Goal: Task Accomplishment & Management: Manage account settings

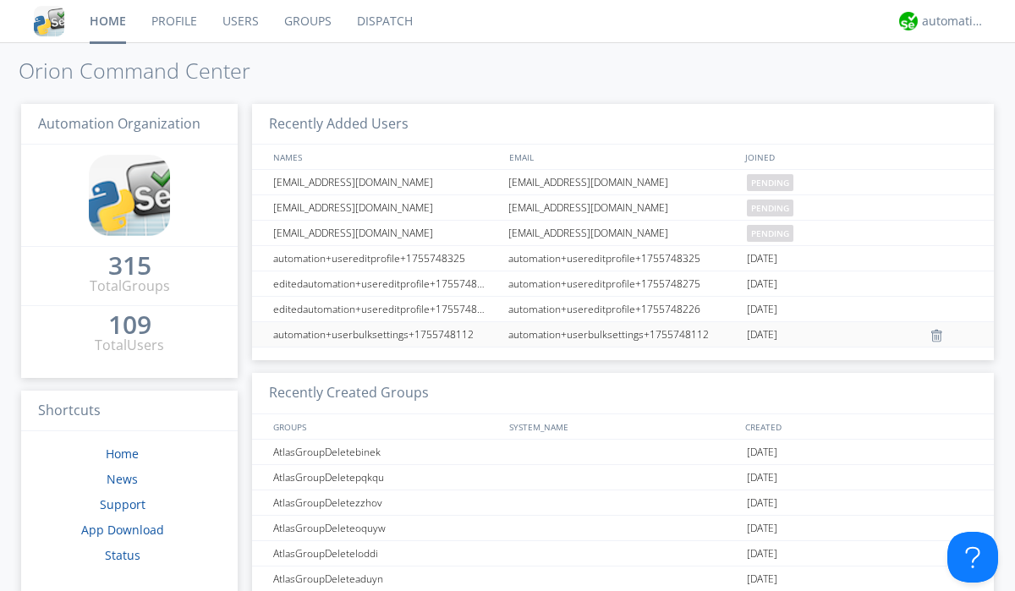
click at [239, 21] on link "Users" at bounding box center [241, 21] width 62 height 42
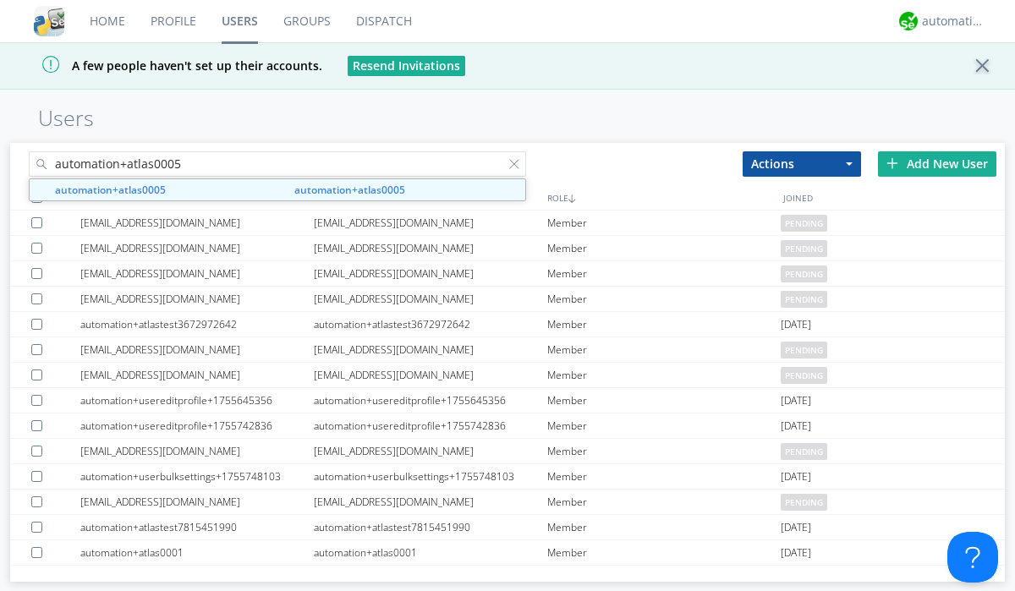
type input "automation+atlas0005"
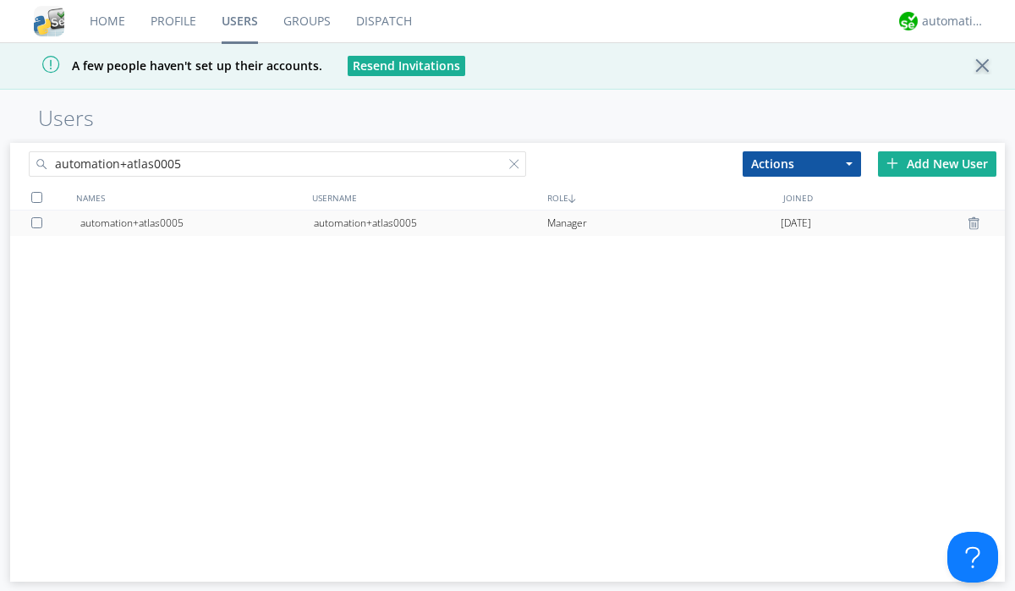
click at [430, 222] on div "automation+atlas0005" at bounding box center [430, 223] width 233 height 25
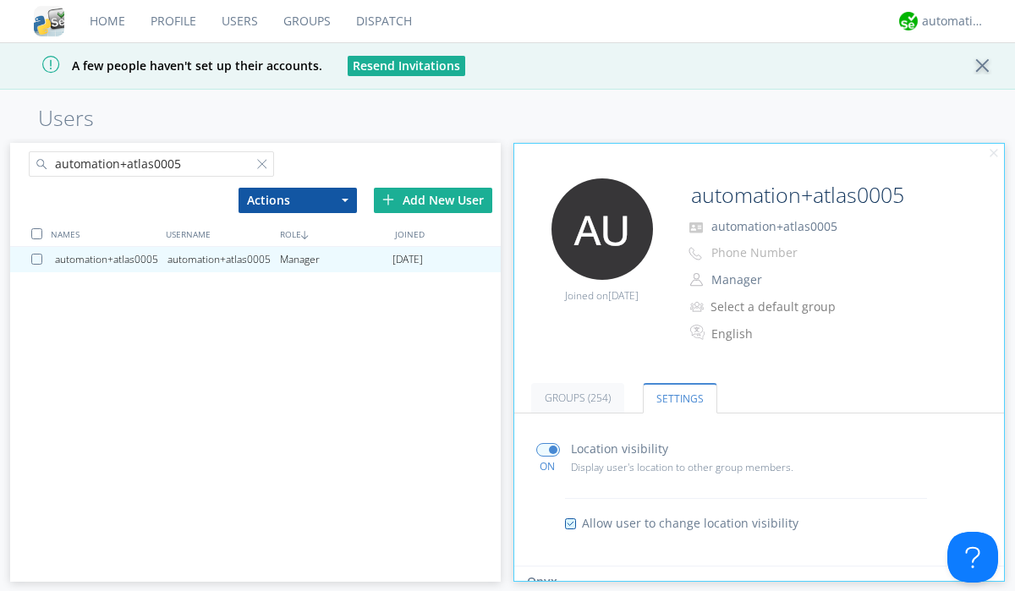
click at [0, 0] on input "radio" at bounding box center [0, 0] width 0 height 0
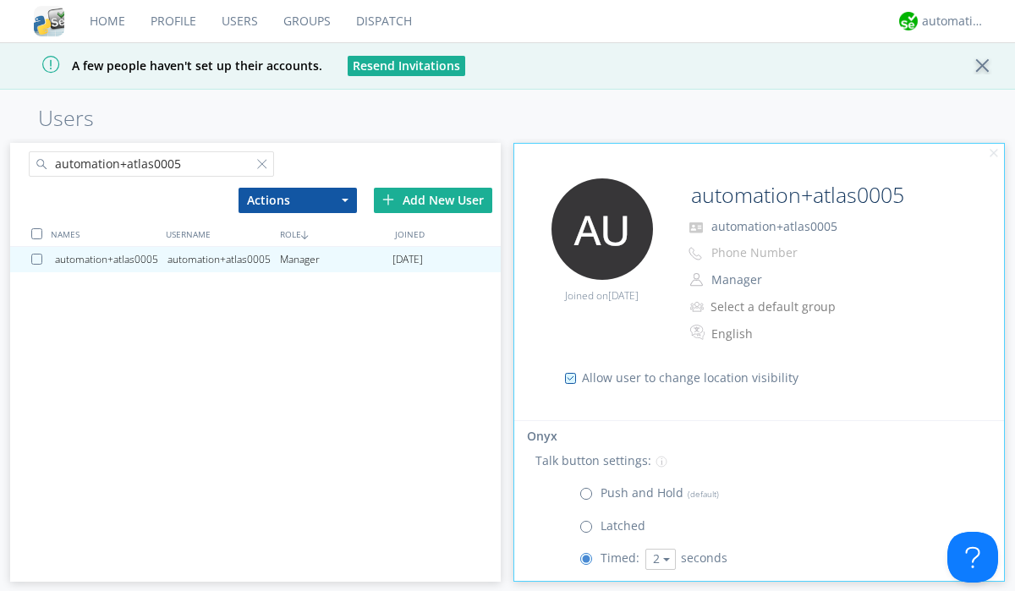
click at [658, 560] on button "2" at bounding box center [660, 559] width 30 height 21
click at [0, 0] on link "5" at bounding box center [0, 0] width 0 height 0
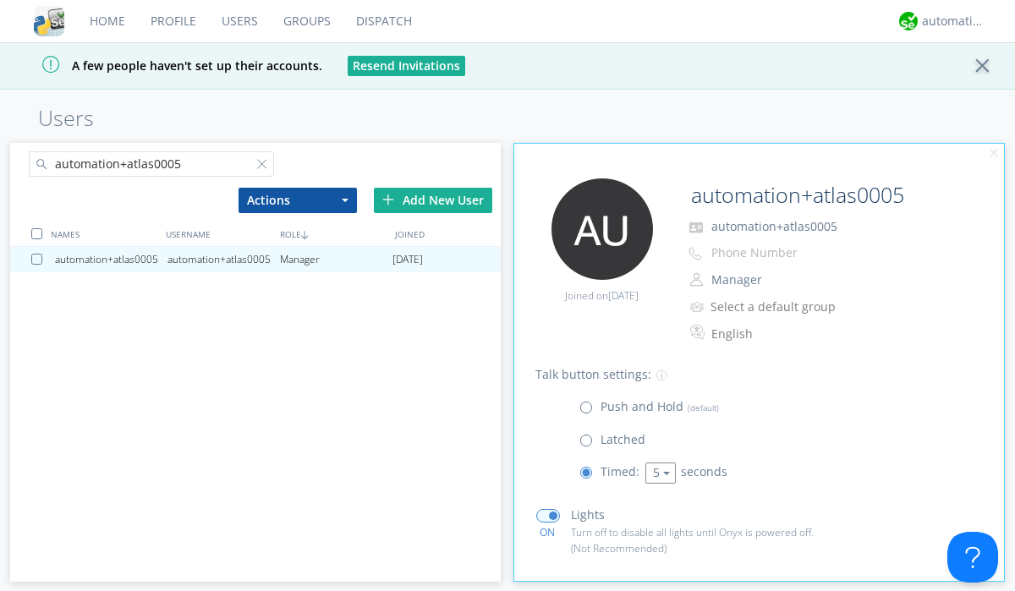
click at [658, 474] on button "5" at bounding box center [660, 473] width 30 height 21
click at [0, 0] on link "3" at bounding box center [0, 0] width 0 height 0
click at [589, 412] on span at bounding box center [589, 411] width 21 height 21
click at [0, 0] on input "radio" at bounding box center [0, 0] width 0 height 0
